Goal: Information Seeking & Learning: Learn about a topic

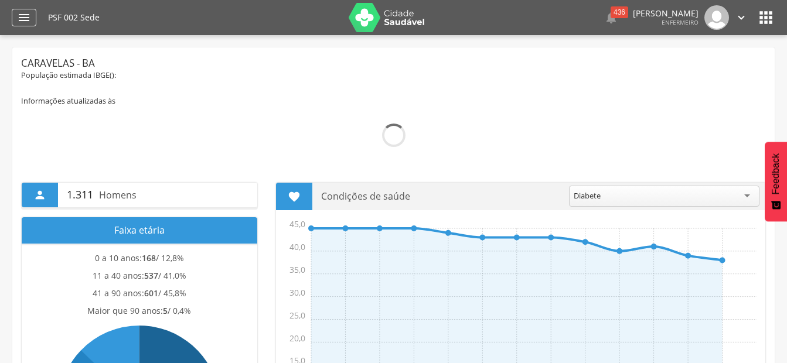
click at [23, 20] on icon "" at bounding box center [24, 18] width 14 height 14
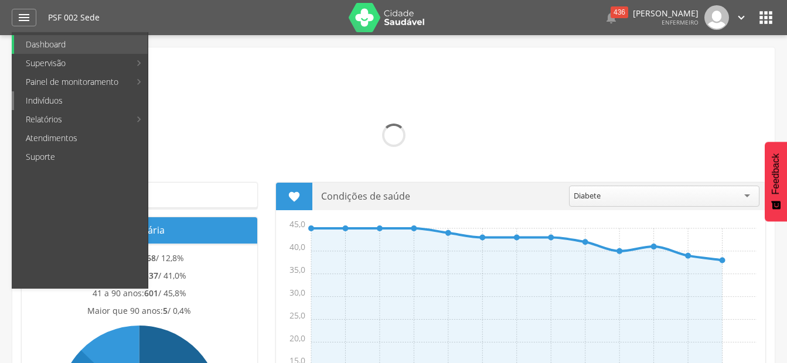
click at [46, 100] on link "Indivíduos" at bounding box center [81, 100] width 134 height 19
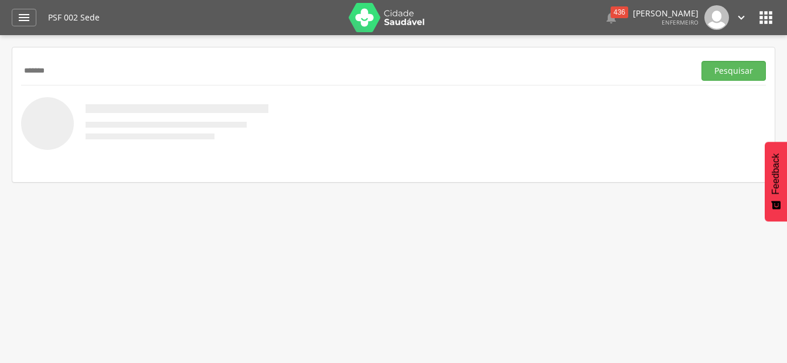
type input "*******"
click at [701, 61] on button "Pesquisar" at bounding box center [733, 71] width 64 height 20
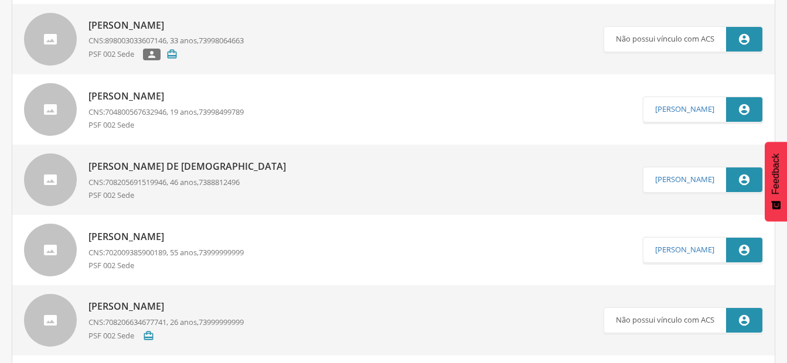
scroll to position [293, 0]
click at [160, 165] on p "[PERSON_NAME] de [DEMOGRAPHIC_DATA]" at bounding box center [189, 165] width 203 height 13
type input "**********"
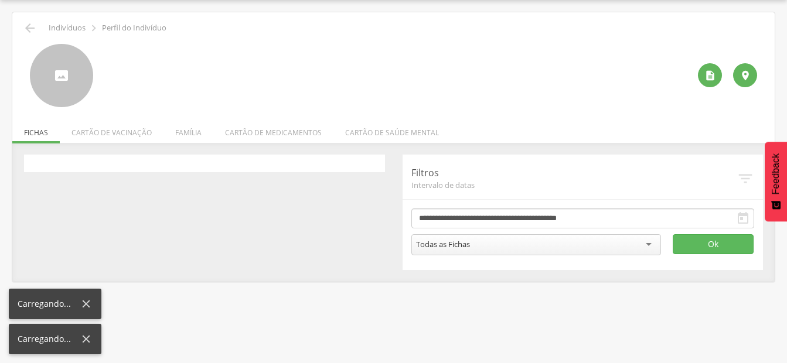
scroll to position [35, 0]
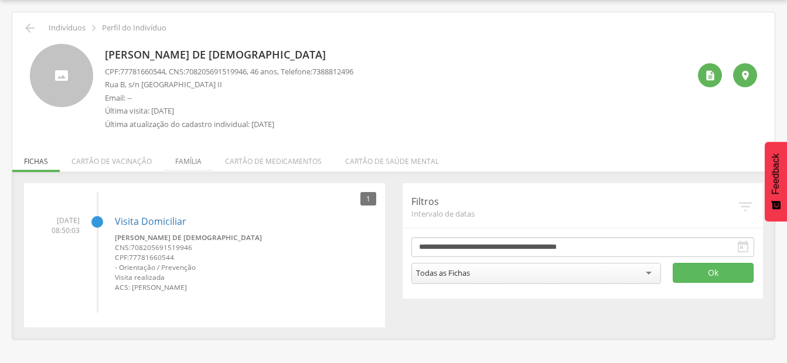
click at [180, 159] on li "Família" at bounding box center [188, 159] width 50 height 28
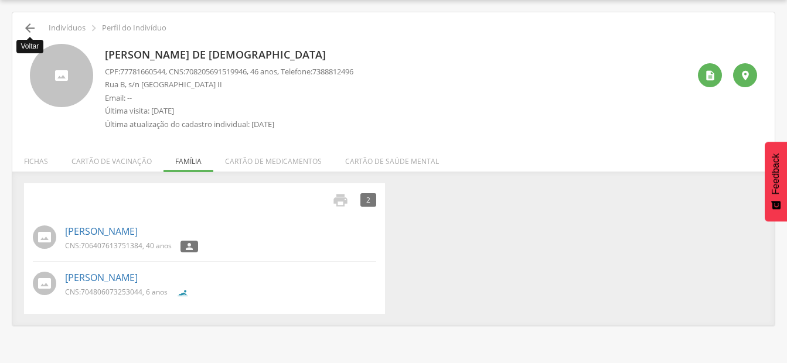
click at [28, 27] on icon "" at bounding box center [30, 28] width 14 height 14
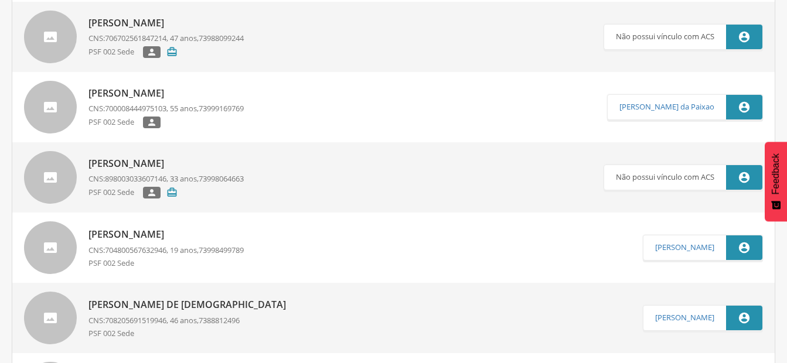
scroll to position [211, 0]
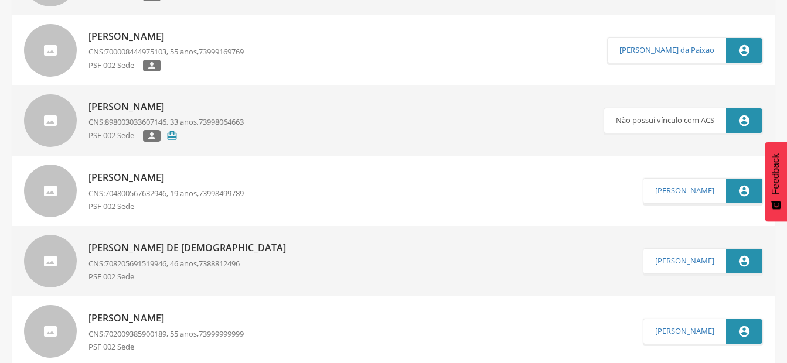
click at [162, 314] on p "[PERSON_NAME]" at bounding box center [165, 318] width 155 height 13
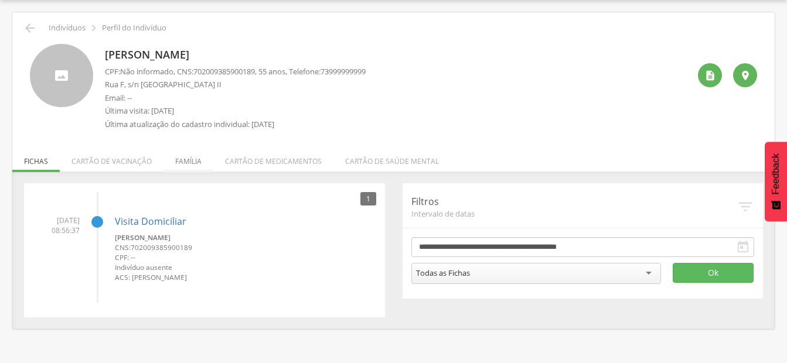
click at [186, 163] on li "Família" at bounding box center [188, 159] width 50 height 28
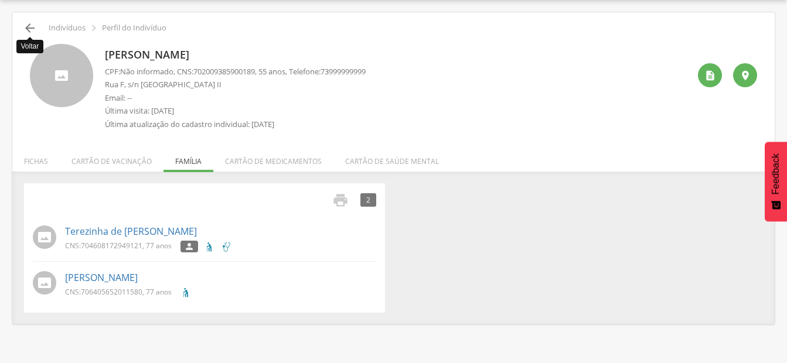
click at [34, 33] on icon "" at bounding box center [30, 28] width 14 height 14
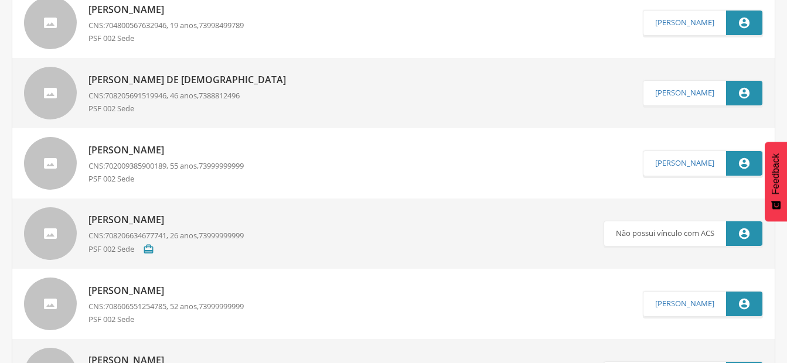
scroll to position [445, 0]
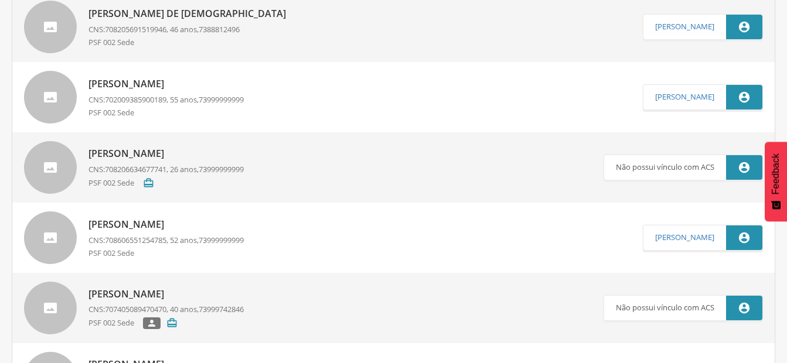
click at [175, 222] on p "[PERSON_NAME]" at bounding box center [165, 224] width 155 height 13
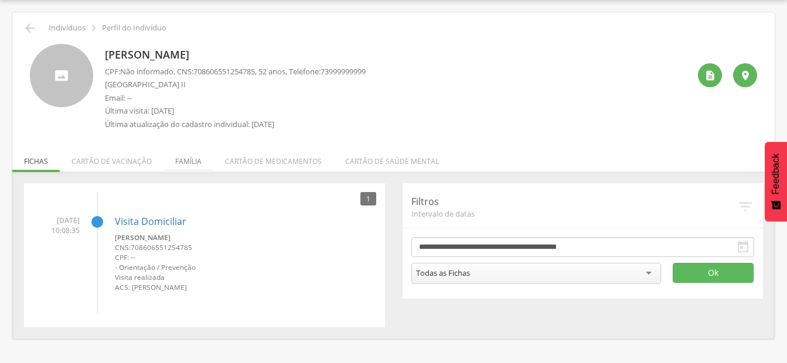
click at [199, 159] on li "Família" at bounding box center [188, 159] width 50 height 28
